Goal: Information Seeking & Learning: Compare options

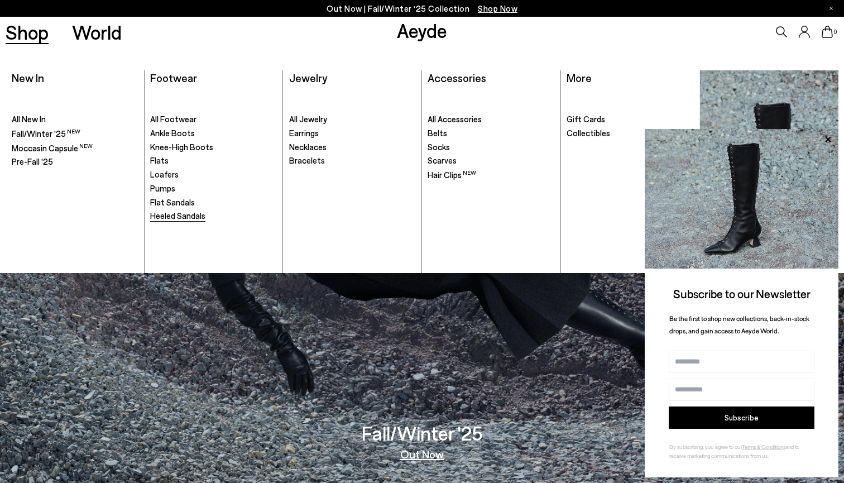
click at [166, 214] on span "Heeled Sandals" at bounding box center [177, 215] width 55 height 10
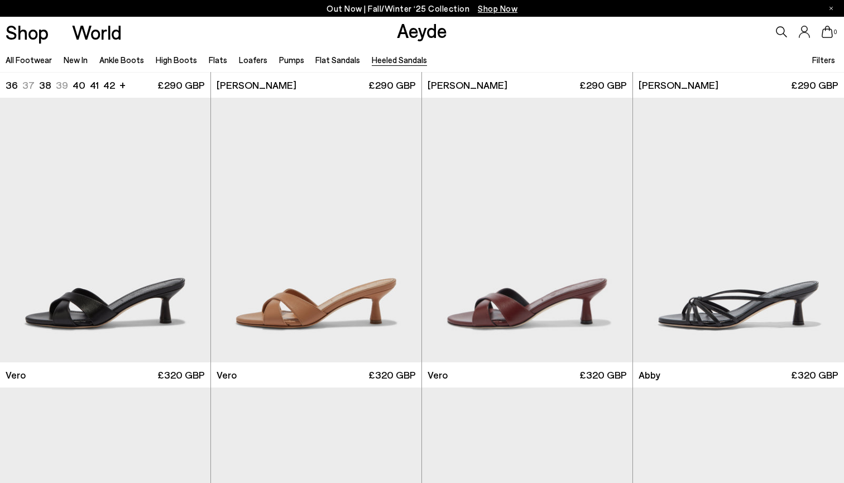
scroll to position [266, 0]
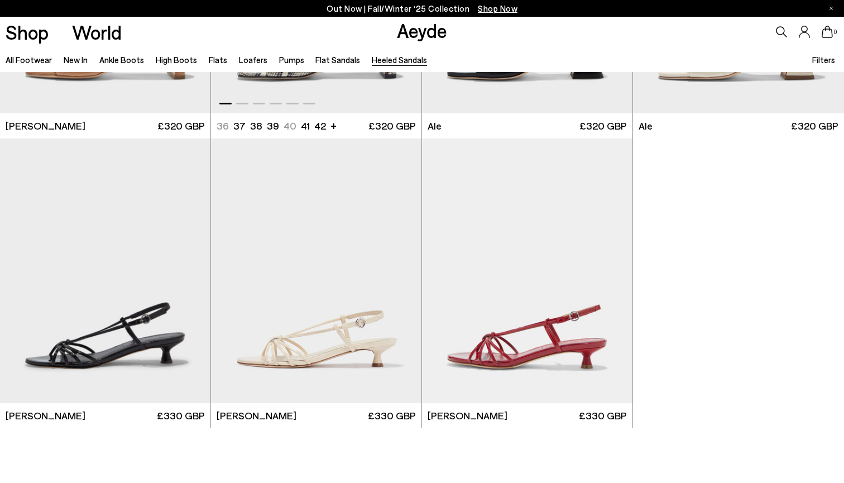
scroll to position [2542, 0]
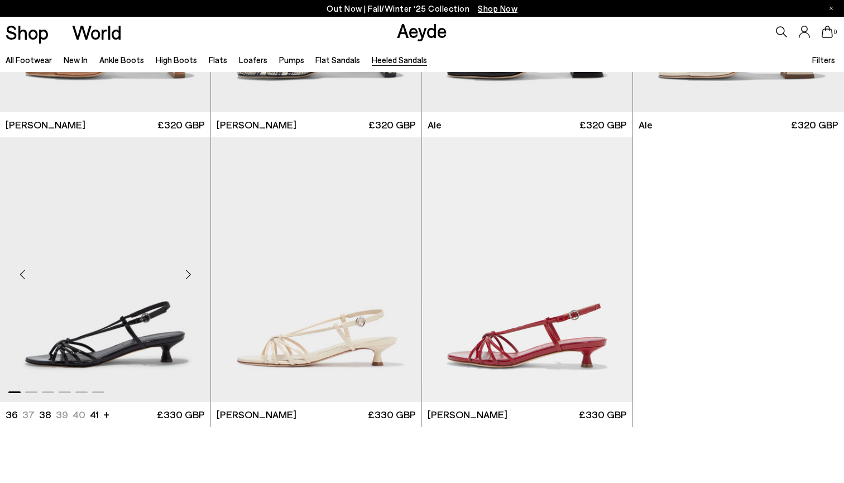
click at [188, 272] on div "Next slide" at bounding box center [187, 273] width 33 height 33
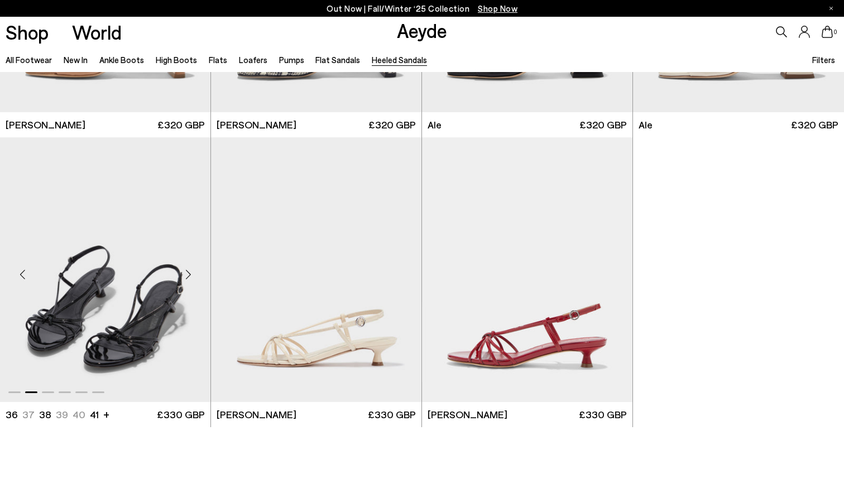
click at [188, 272] on div "Next slide" at bounding box center [187, 273] width 33 height 33
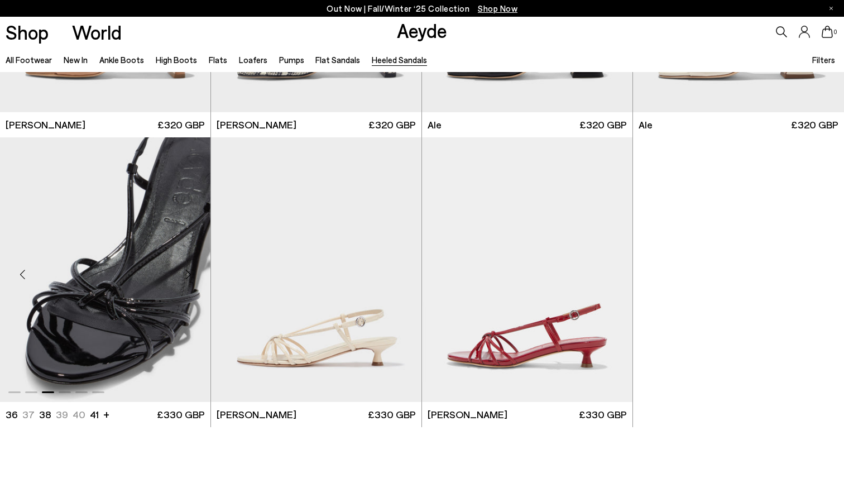
click at [188, 272] on div "Next slide" at bounding box center [187, 273] width 33 height 33
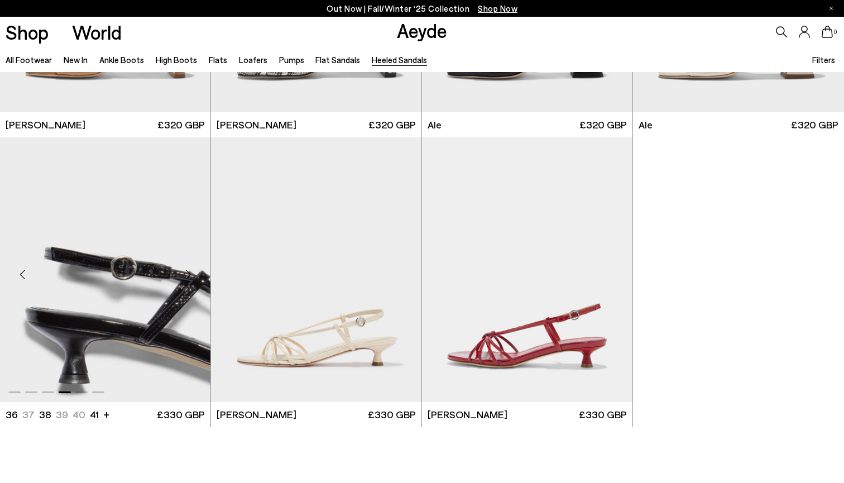
click at [137, 305] on img "4 / 6" at bounding box center [105, 269] width 210 height 265
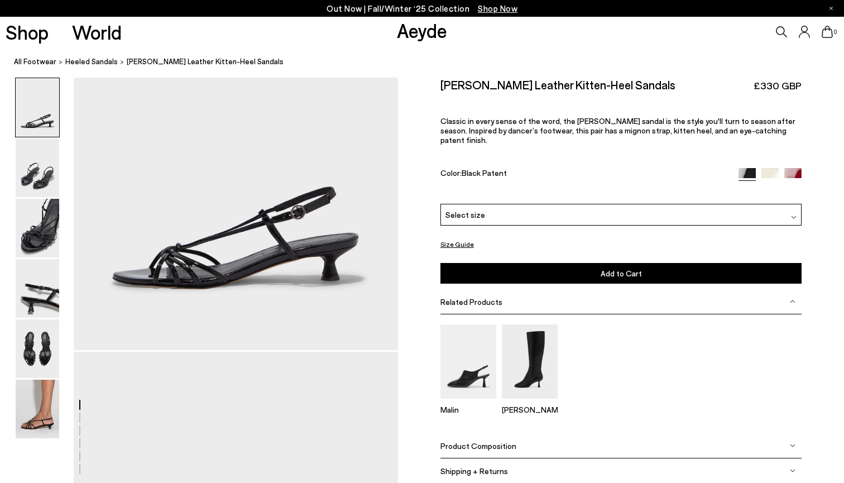
scroll to position [134, 0]
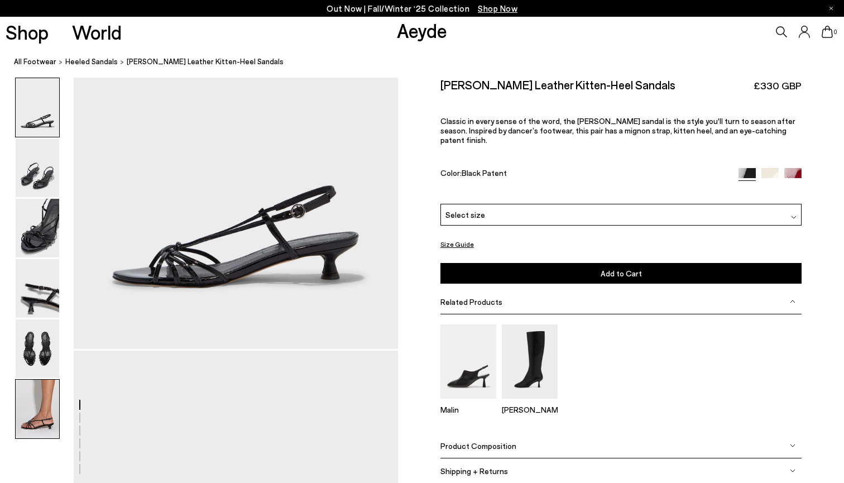
click at [35, 413] on img at bounding box center [38, 409] width 44 height 59
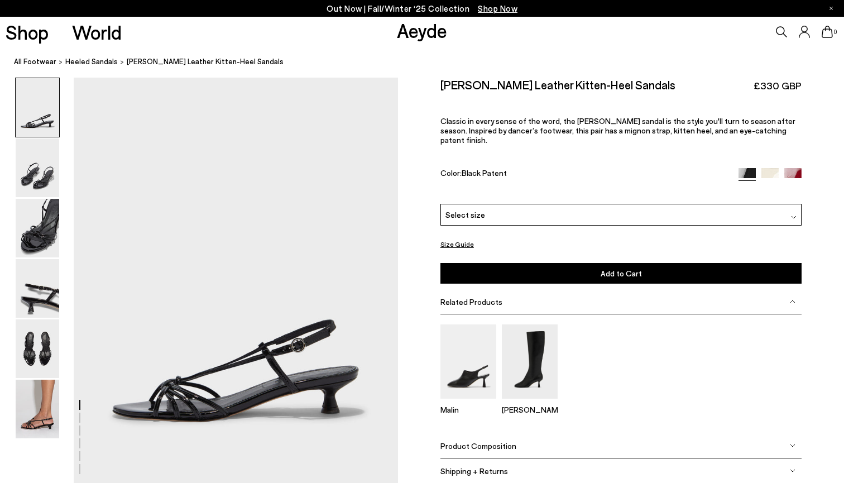
scroll to position [0, 0]
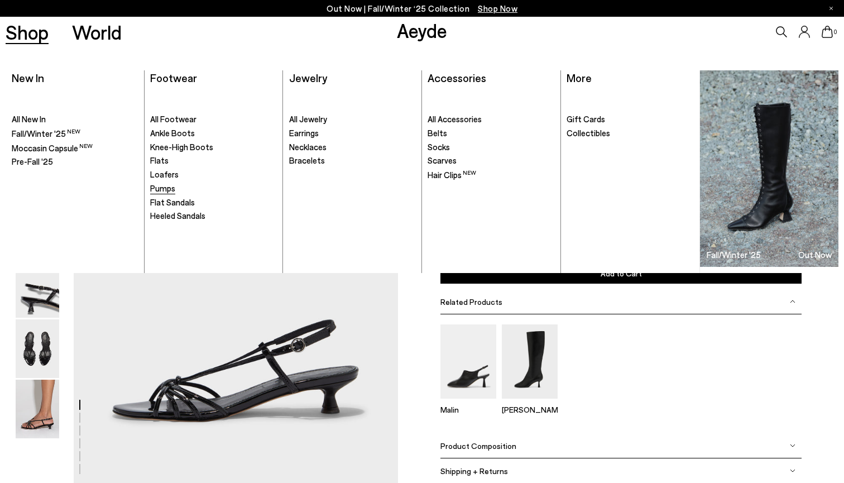
click at [162, 186] on span "Pumps" at bounding box center [162, 188] width 25 height 10
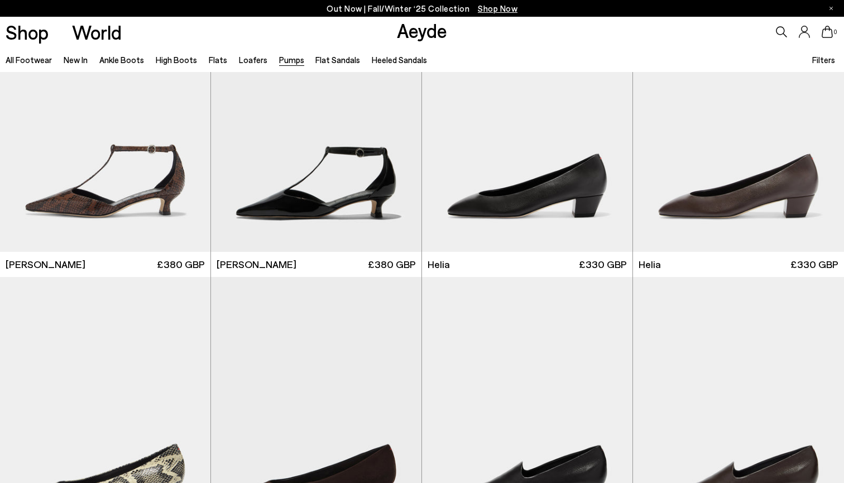
scroll to position [671, 0]
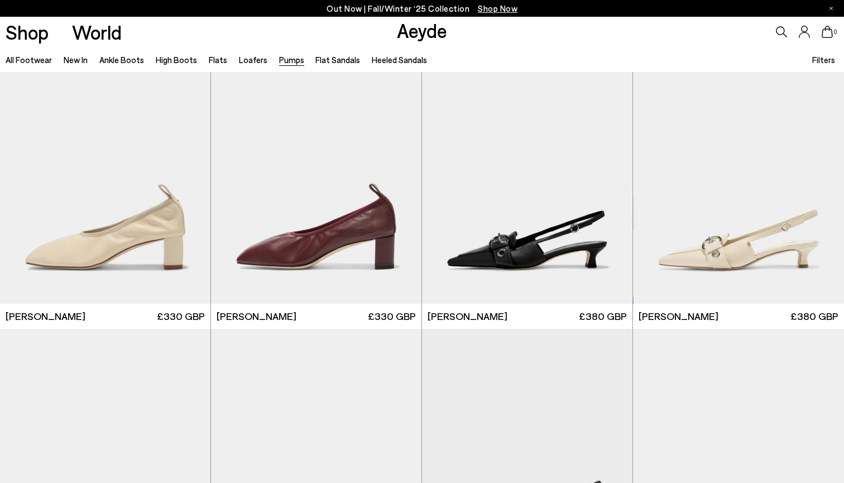
scroll to position [2378, 0]
